Goal: Navigation & Orientation: Find specific page/section

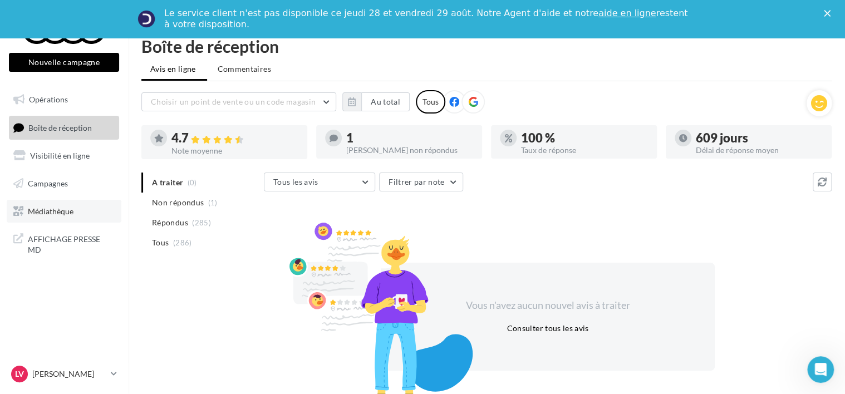
click at [85, 218] on link "Médiathèque" at bounding box center [64, 211] width 115 height 23
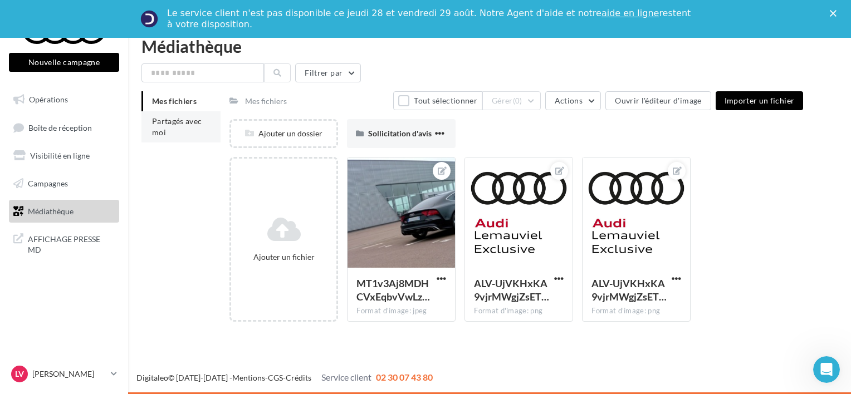
click at [174, 125] on span "Partagés avec moi" at bounding box center [177, 126] width 50 height 21
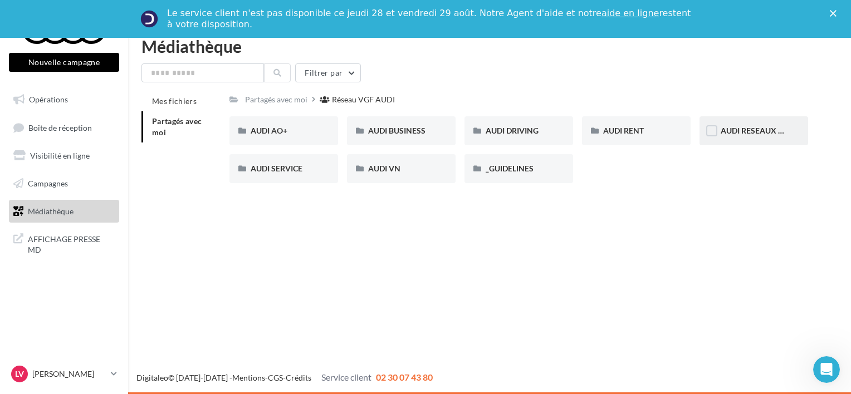
click at [724, 141] on div "AUDI RESEAUX SOCIAUX" at bounding box center [753, 130] width 109 height 29
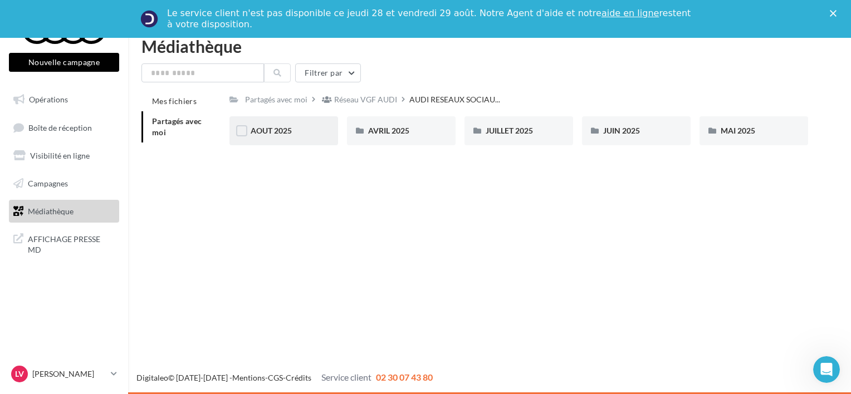
click at [283, 138] on div "AOUT 2025" at bounding box center [283, 130] width 109 height 29
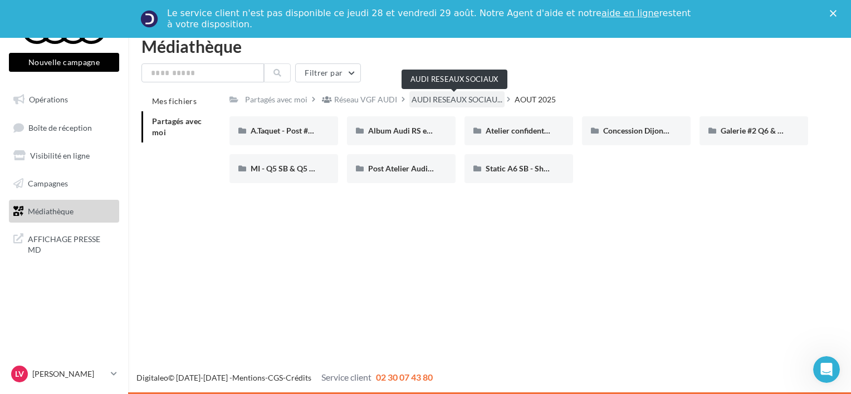
click at [439, 101] on span "AUDI RESEAUX SOCIAU..." at bounding box center [456, 99] width 91 height 11
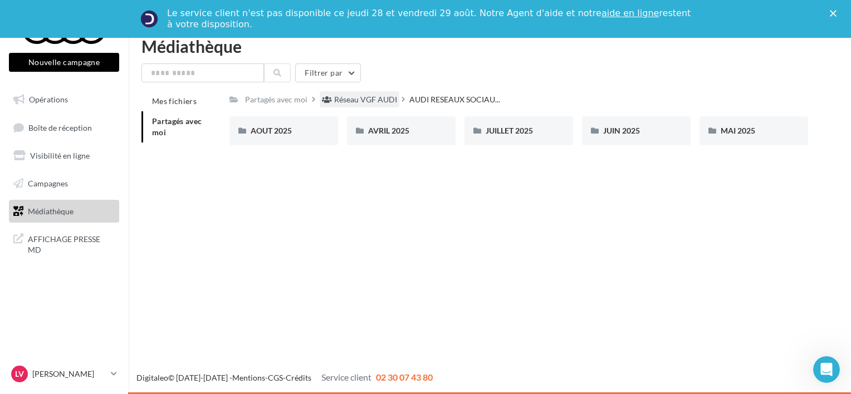
click at [384, 100] on div "Réseau VGF AUDI" at bounding box center [365, 99] width 63 height 11
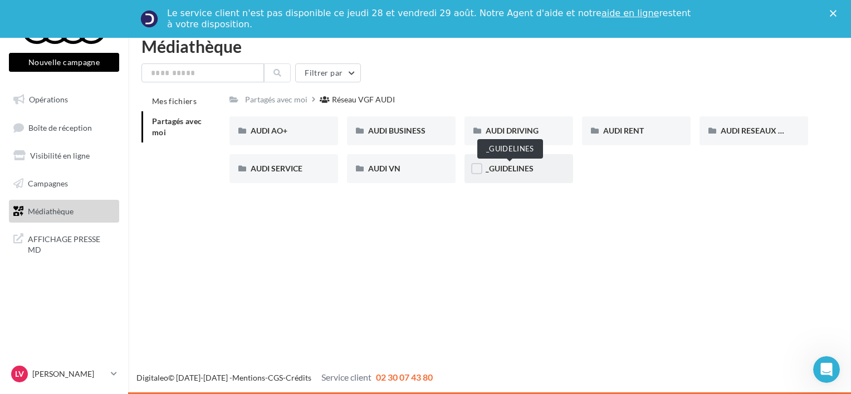
click at [506, 171] on span "_GUIDELINES" at bounding box center [510, 168] width 48 height 9
